Goal: Information Seeking & Learning: Learn about a topic

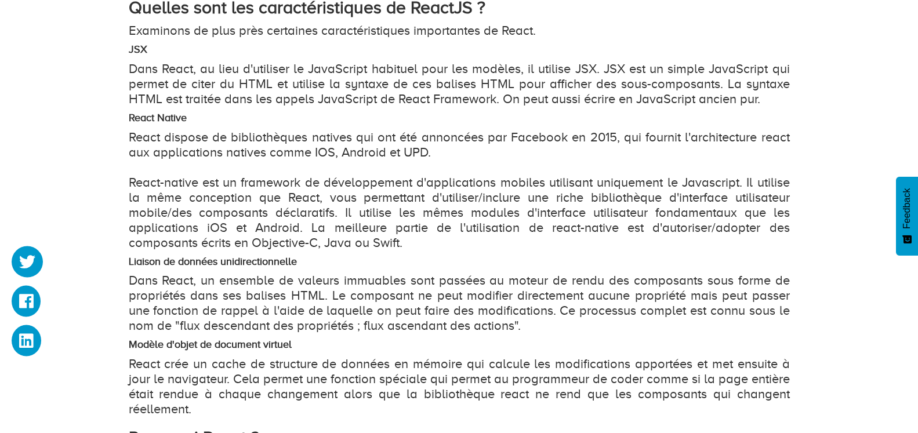
scroll to position [947, 0]
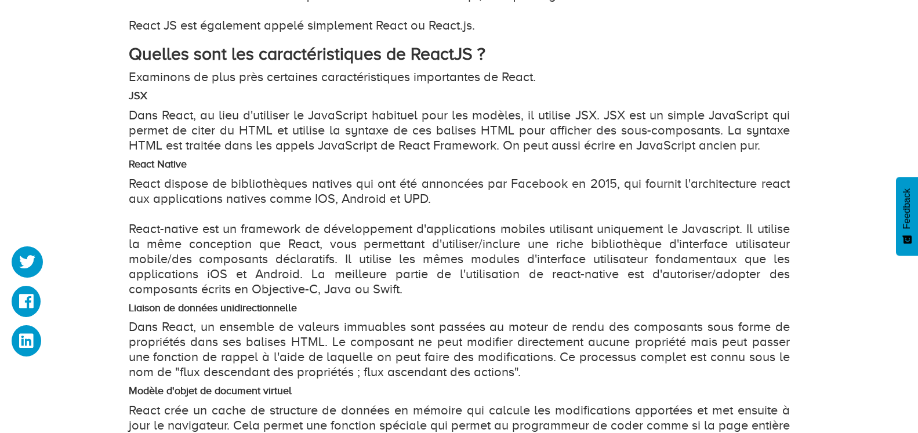
click at [103, 107] on div "Qu'est-ce que ReactJS et pourquoi devrions-nous utiliser ReactJS ? Topic : Prog…" at bounding box center [459, 175] width 918 height 1914
drag, startPoint x: 510, startPoint y: 184, endPoint x: 588, endPoint y: 179, distance: 77.9
click at [588, 179] on p "React dispose de bibliothèques natives qui ont été annoncées par Facebook en 20…" at bounding box center [459, 236] width 661 height 121
click at [107, 78] on div "Qu'est-ce que ReactJS et pourquoi devrions-nous utiliser ReactJS ? Topic : Prog…" at bounding box center [459, 175] width 918 height 1914
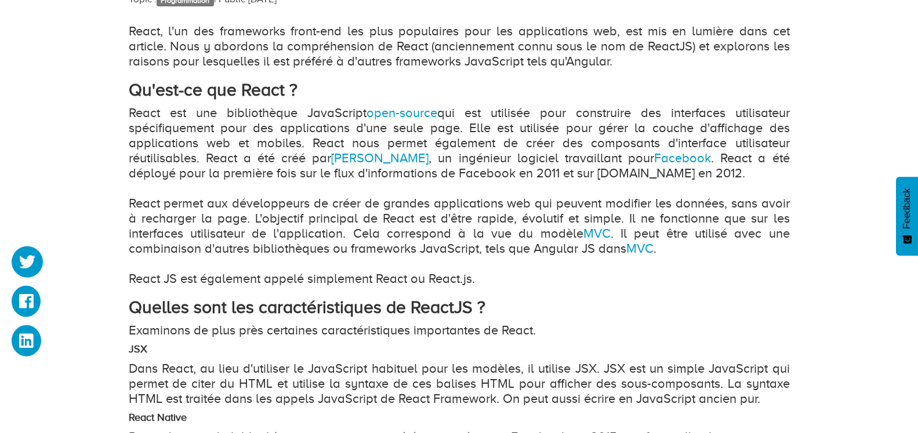
scroll to position [710, 0]
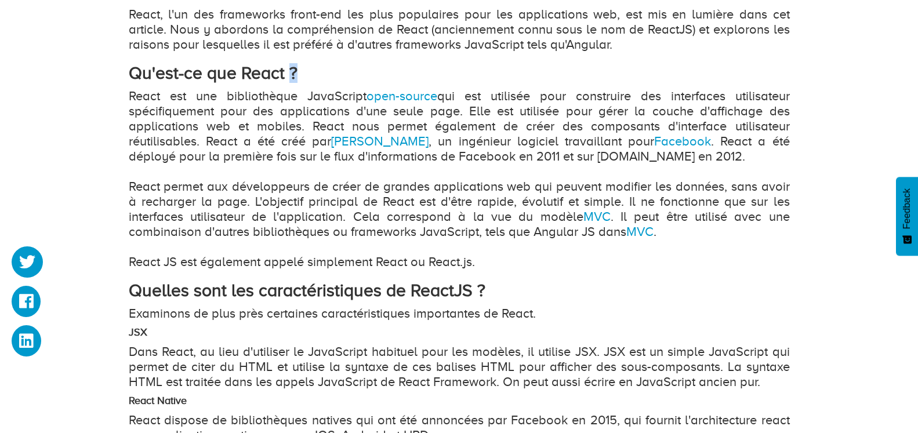
drag, startPoint x: 298, startPoint y: 72, endPoint x: 312, endPoint y: 76, distance: 14.5
click at [312, 76] on h2 "Qu'est-ce que React ?" at bounding box center [459, 73] width 661 height 19
click at [313, 77] on h2 "Qu'est-ce que React ?" at bounding box center [459, 73] width 661 height 19
click at [298, 73] on strong "Qu'est-ce que React ?" at bounding box center [213, 73] width 169 height 20
click at [305, 72] on h2 "Qu'est-ce que React ?" at bounding box center [459, 73] width 661 height 19
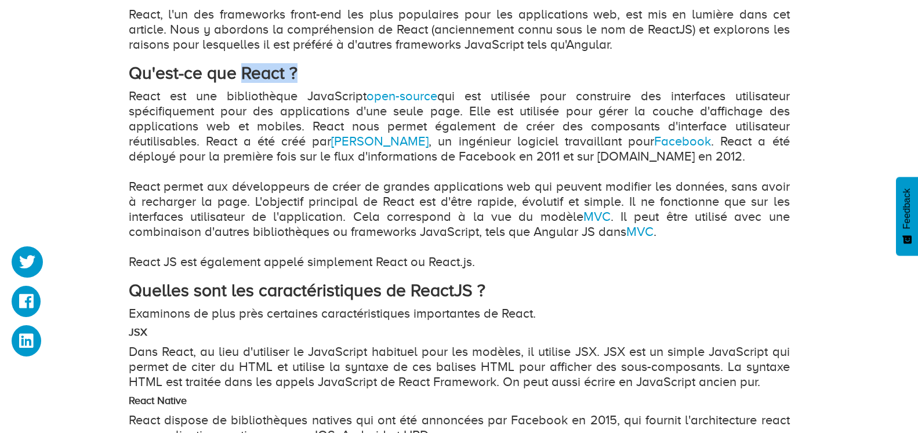
drag, startPoint x: 305, startPoint y: 72, endPoint x: 291, endPoint y: 74, distance: 14.7
click at [291, 74] on h2 "Qu'est-ce que React ?" at bounding box center [459, 73] width 661 height 19
click at [298, 72] on strong "Qu'est-ce que React ?" at bounding box center [213, 73] width 169 height 20
drag, startPoint x: 305, startPoint y: 70, endPoint x: 122, endPoint y: 71, distance: 183.3
click at [122, 71] on div "Qu'est-ce que ReactJS et pourquoi devrions-nous utiliser ReactJS ? Topic : Prog…" at bounding box center [459, 411] width 679 height 1832
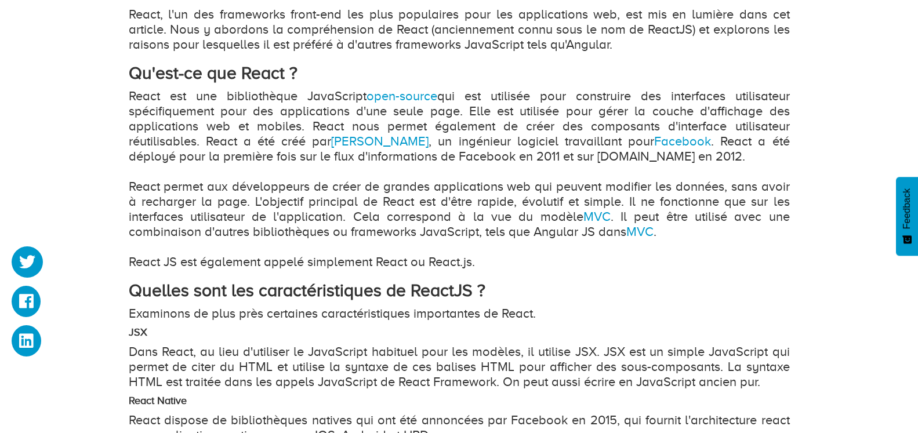
drag, startPoint x: 125, startPoint y: 97, endPoint x: 345, endPoint y: 77, distance: 221.3
click at [345, 77] on div "Qu'est-ce que ReactJS et pourquoi devrions-nous utiliser ReactJS ? Topic : Prog…" at bounding box center [459, 411] width 679 height 1832
click at [345, 77] on h2 "Qu'est-ce que React ?" at bounding box center [459, 73] width 661 height 19
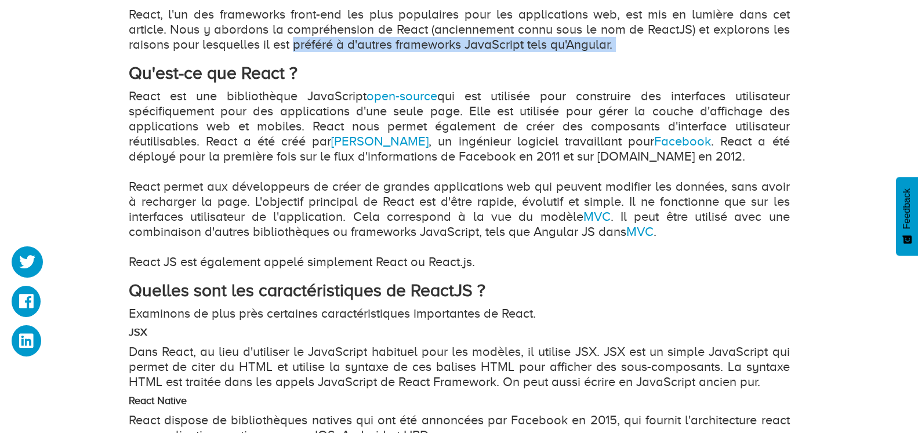
drag, startPoint x: 125, startPoint y: 76, endPoint x: 292, endPoint y: 39, distance: 171.0
click at [292, 39] on div "Qu'est-ce que ReactJS et pourquoi devrions-nous utiliser ReactJS ? Topic : Prog…" at bounding box center [459, 411] width 679 height 1832
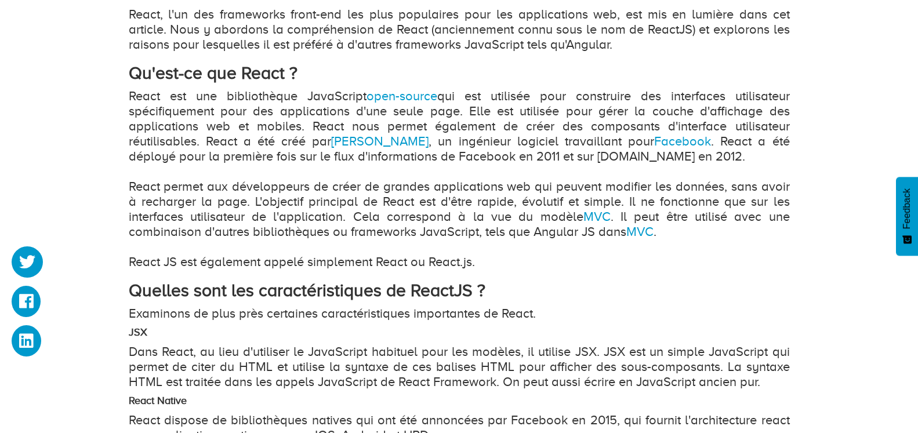
click at [325, 80] on h2 "Qu'est-ce que React ?" at bounding box center [459, 73] width 661 height 19
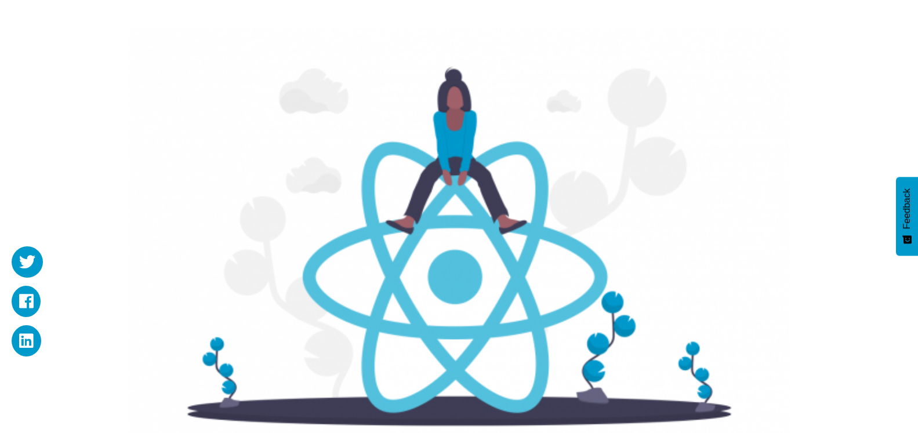
scroll to position [0, 0]
